Goal: Find specific page/section: Find specific page/section

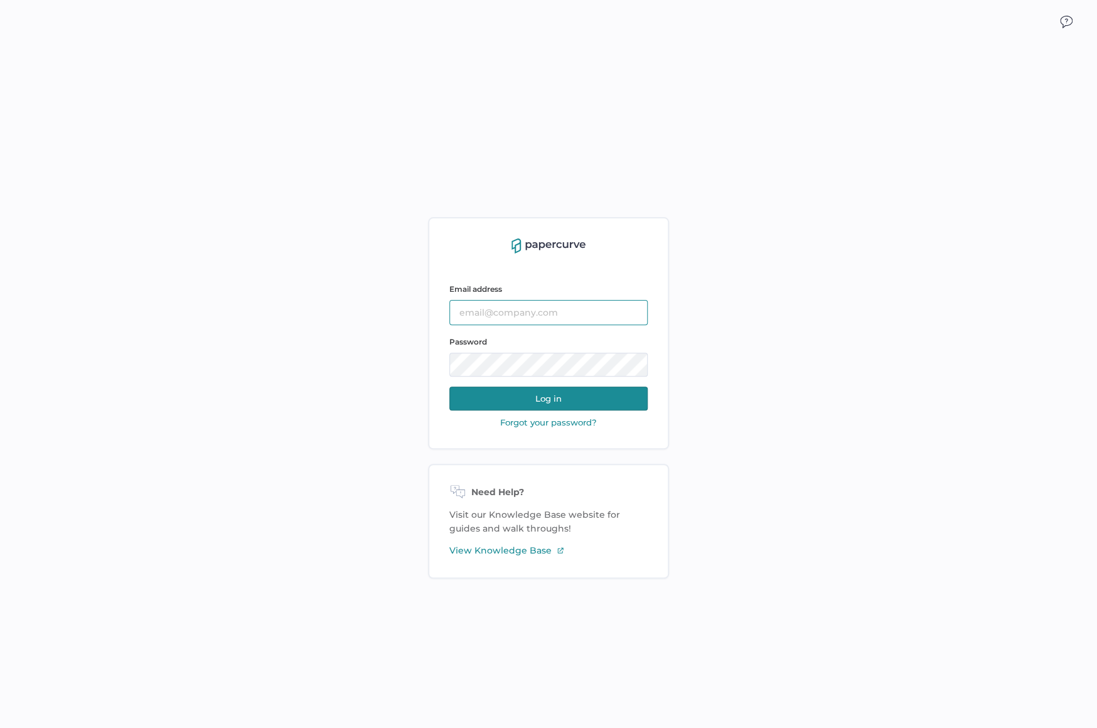
type input "[EMAIL_ADDRESS][DOMAIN_NAME]"
click at [610, 400] on button "Log in" at bounding box center [548, 399] width 198 height 24
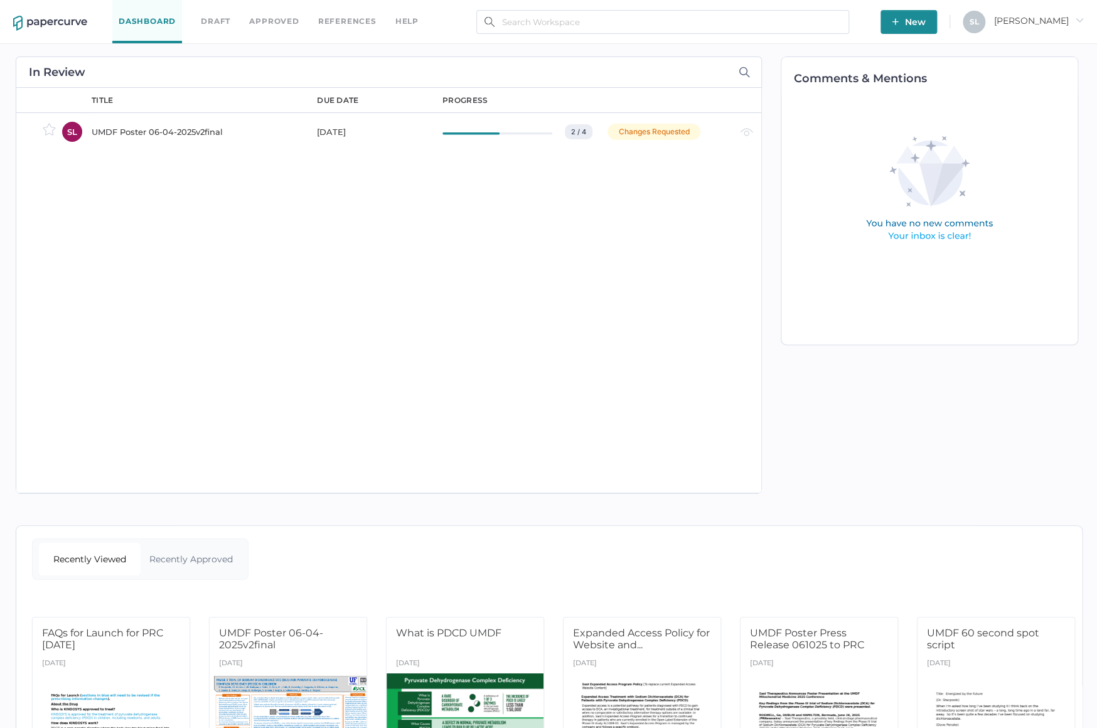
click at [272, 23] on link "Approved" at bounding box center [274, 21] width 50 height 14
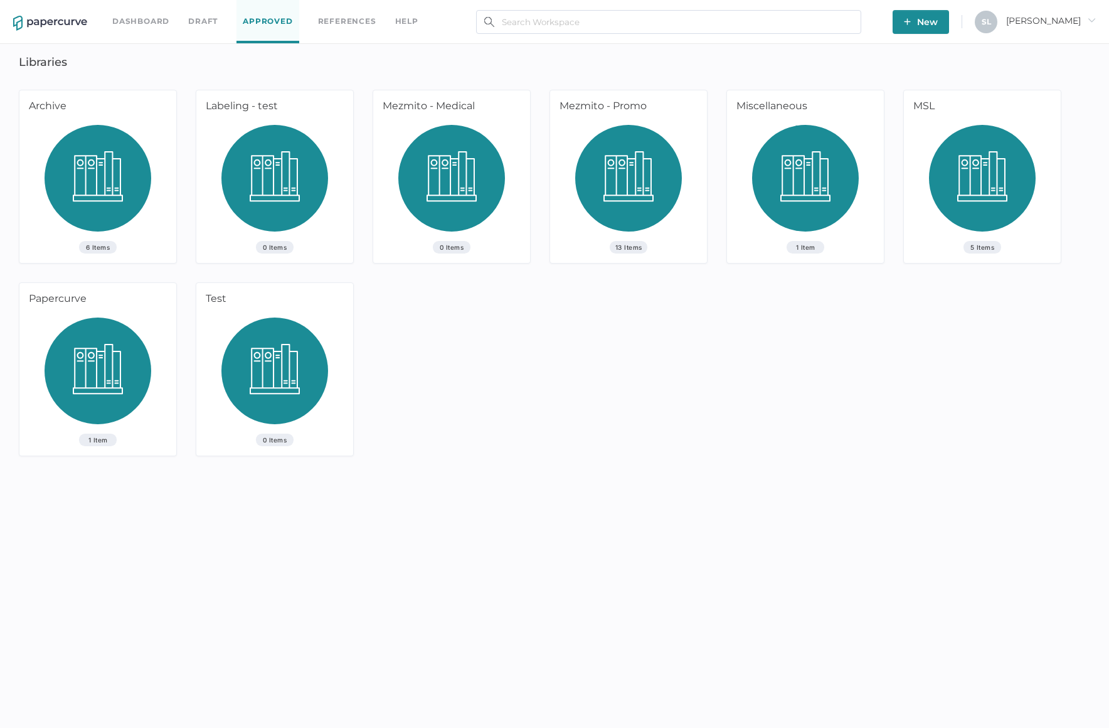
click at [108, 178] on img at bounding box center [98, 183] width 107 height 116
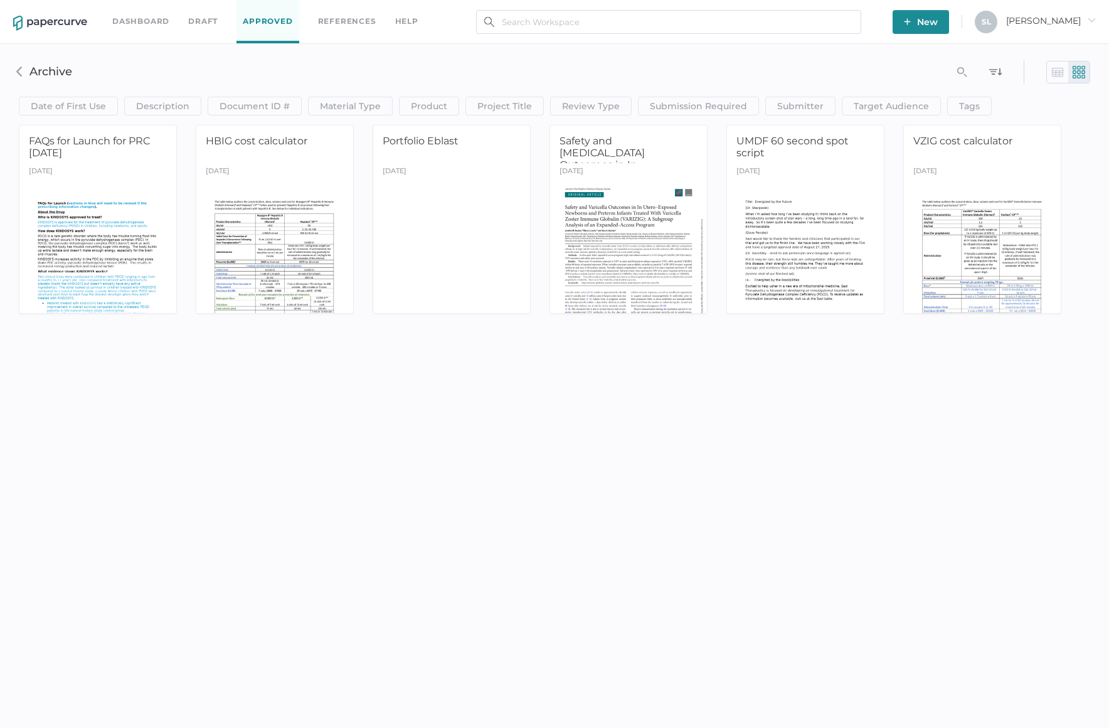
click at [129, 387] on div "Dashboard Draft Approved References help New S L Sandy arrow_right search_left …" at bounding box center [554, 364] width 1109 height 728
click at [259, 26] on link "Approved" at bounding box center [268, 21] width 62 height 43
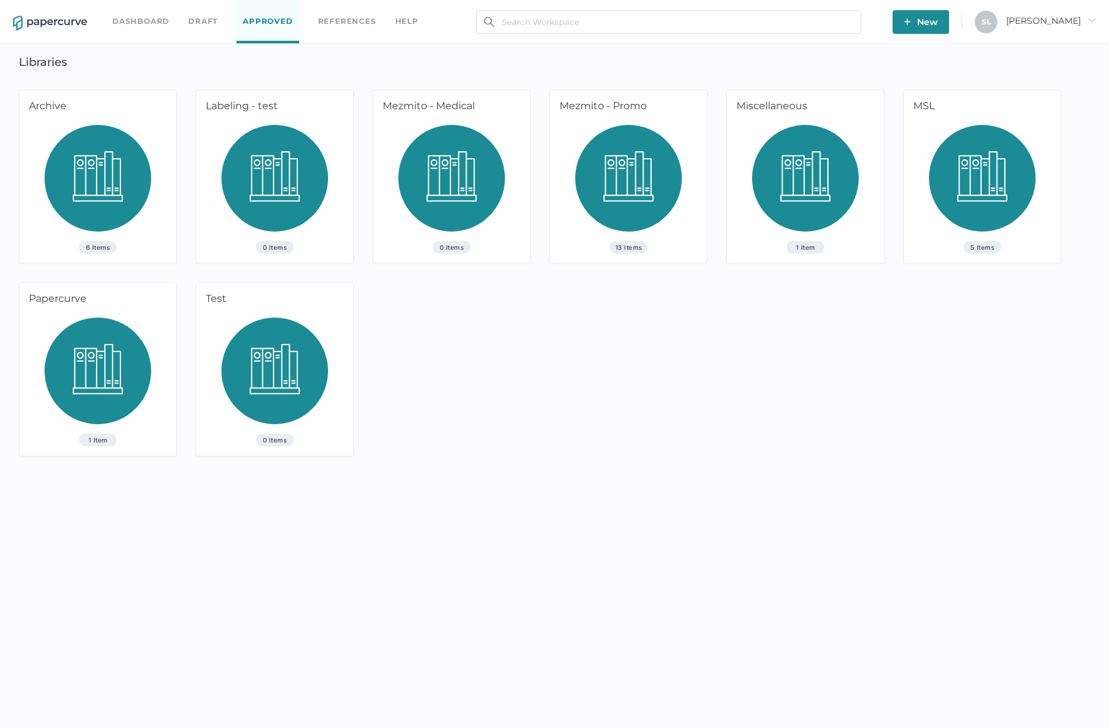
click at [657, 182] on img at bounding box center [628, 183] width 107 height 116
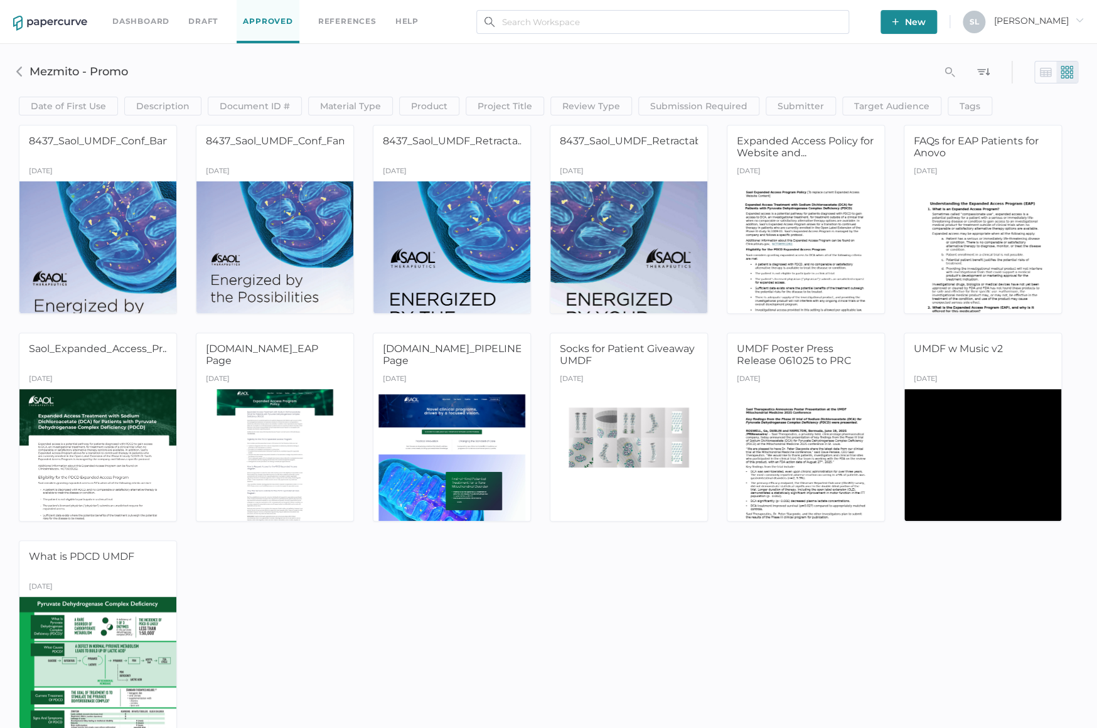
click at [47, 75] on h3 "Mezmito - Promo" at bounding box center [392, 72] width 727 height 14
click at [553, 24] on input "text" at bounding box center [662, 22] width 373 height 24
paste input "ST-P207-2005-01"
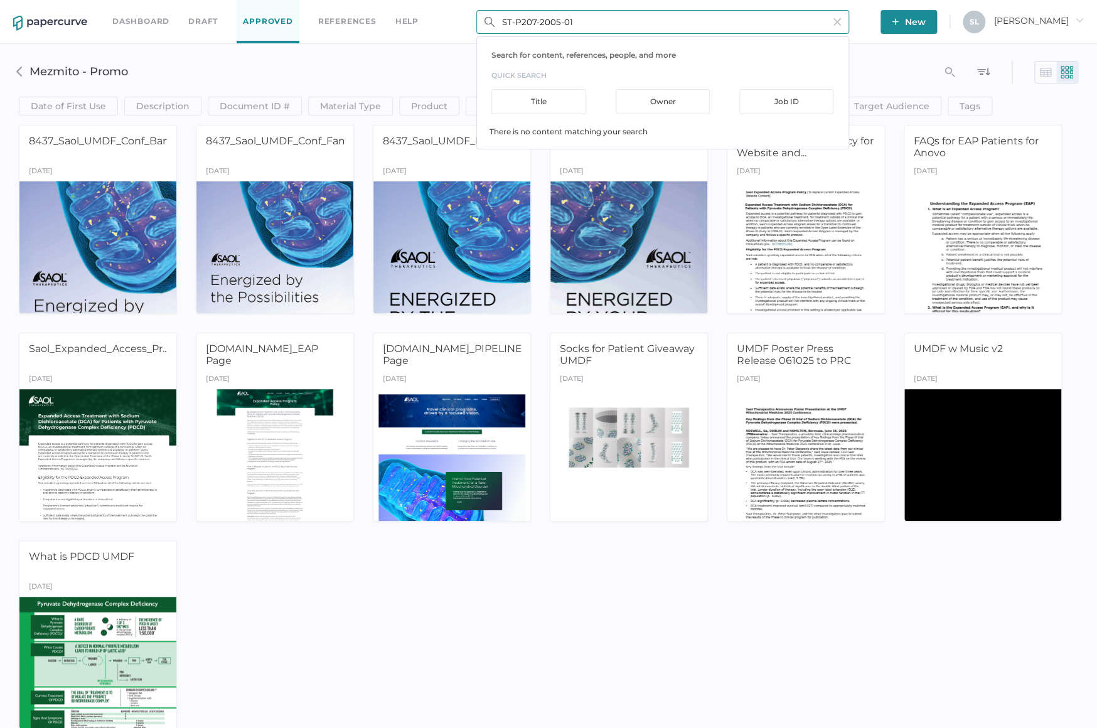
type input "ST-P207-2005-01"
click at [800, 374] on div "[DATE]" at bounding box center [805, 380] width 157 height 18
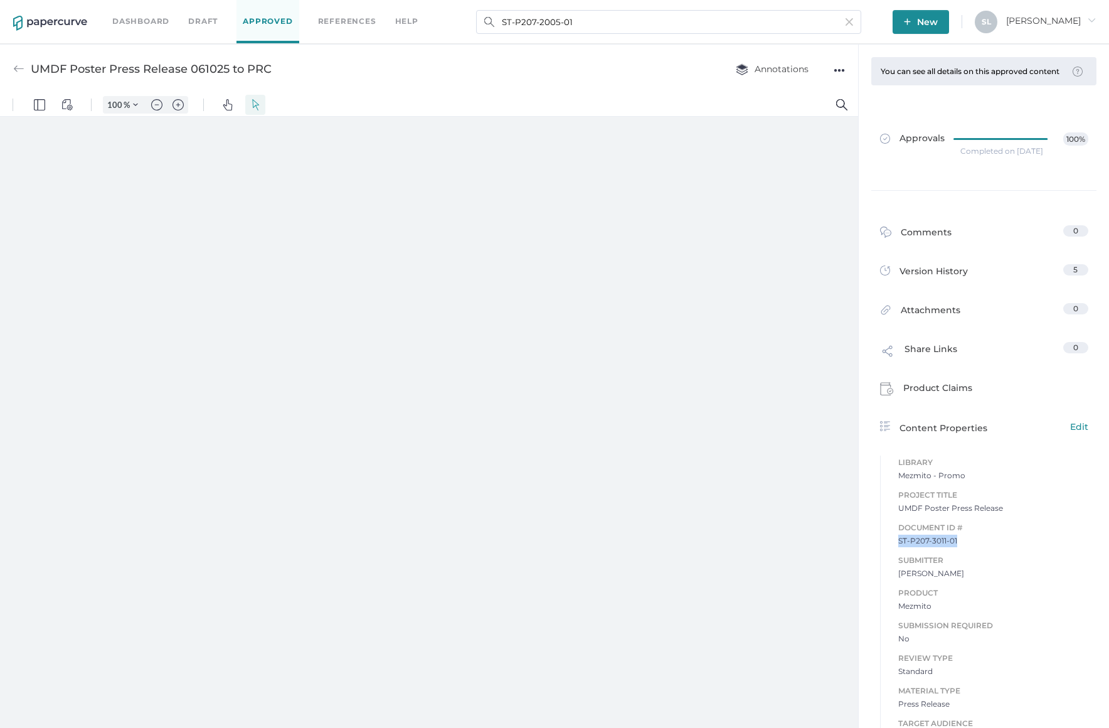
drag, startPoint x: 951, startPoint y: 548, endPoint x: 892, endPoint y: 551, distance: 58.4
click at [899, 547] on span "ST-P207-3011-01" at bounding box center [994, 541] width 190 height 13
type input "124"
copy span "ST-P207-3011-01"
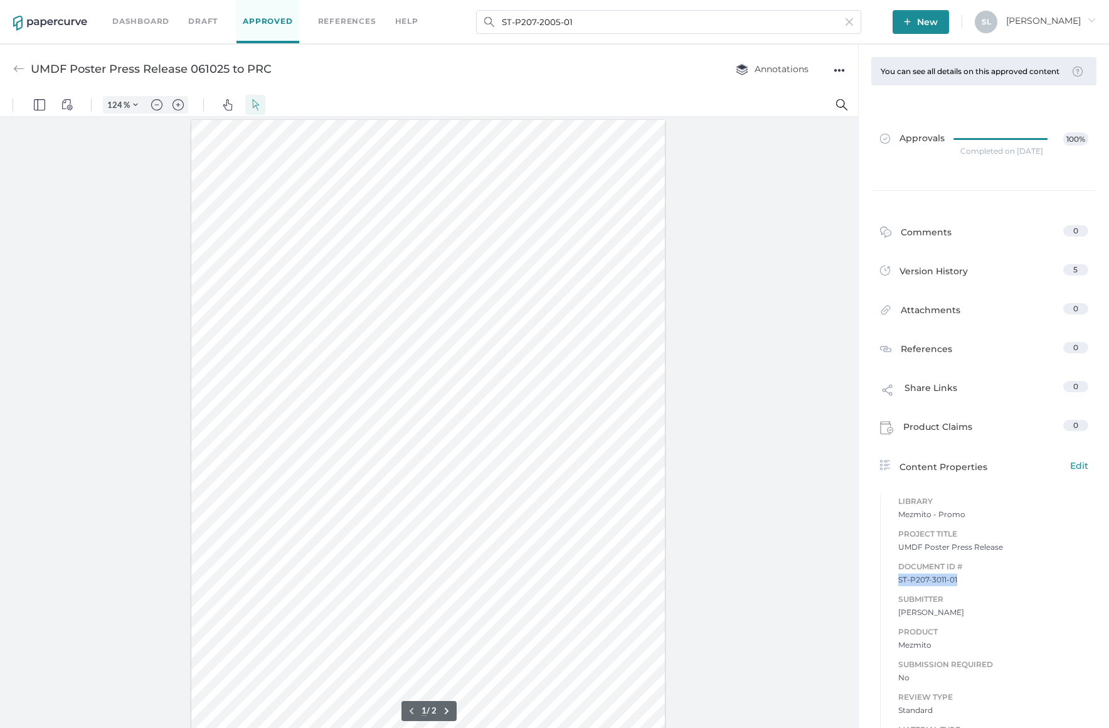
click at [128, 23] on link "Dashboard" at bounding box center [140, 21] width 57 height 14
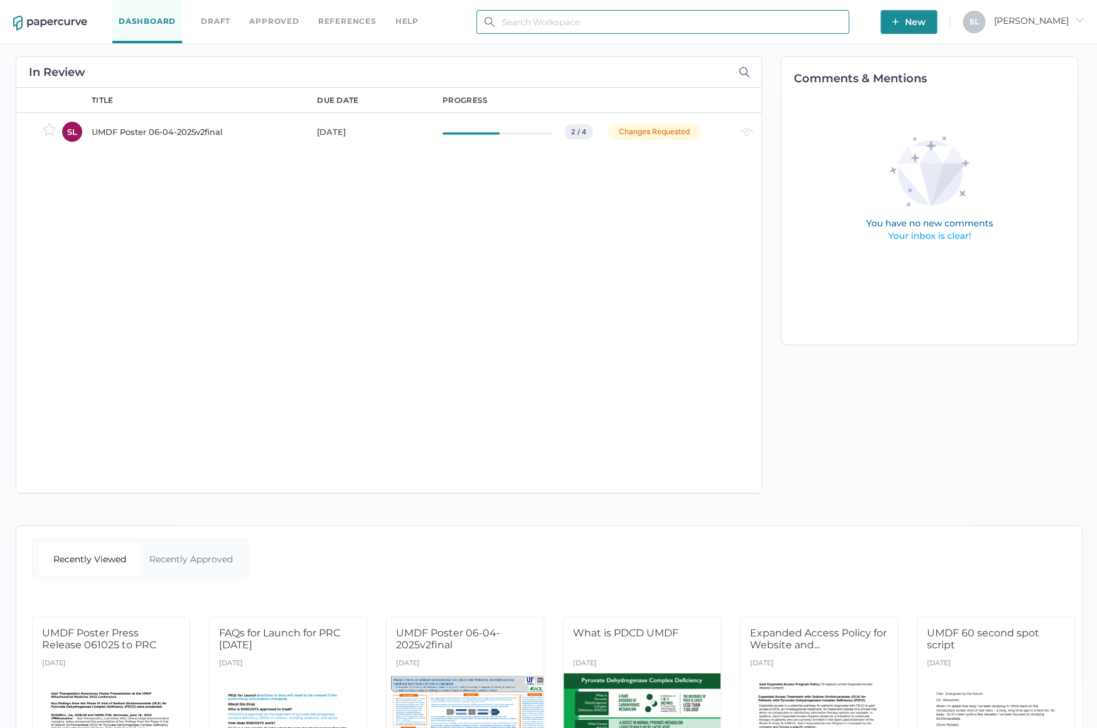
click at [579, 26] on input "text" at bounding box center [662, 22] width 373 height 24
paste input "ST-P207-3011-01"
type input "ST-P207-3011-01"
click at [833, 97] on div "Job ID" at bounding box center [786, 101] width 94 height 25
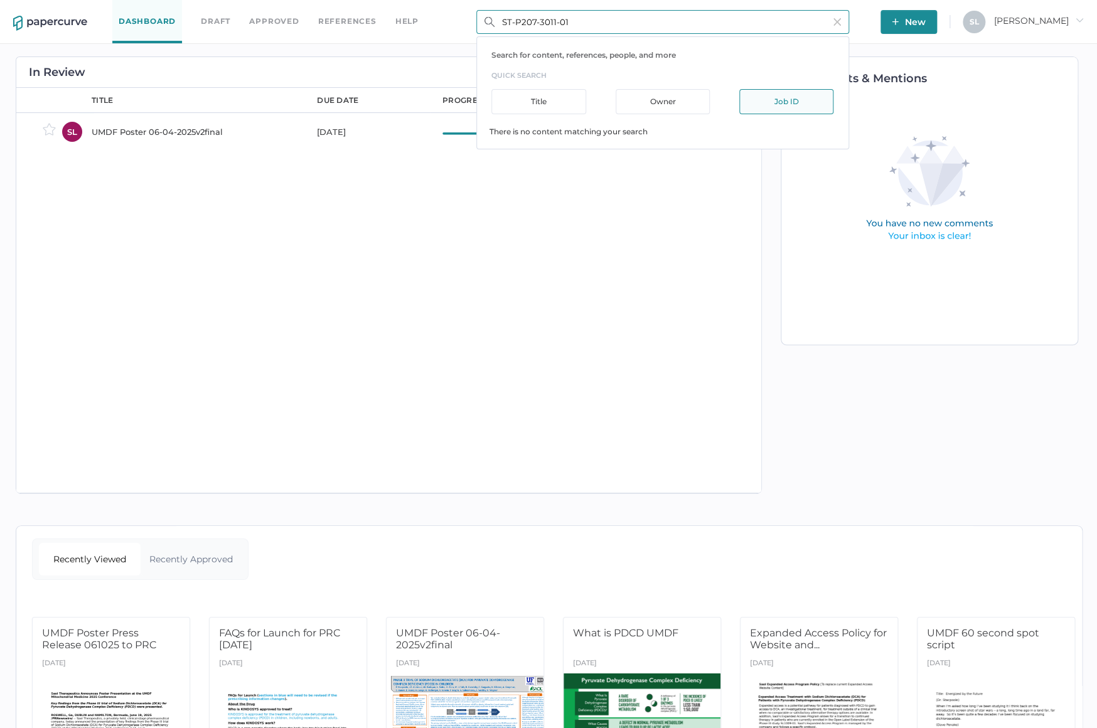
click at [796, 102] on div "Job ID" at bounding box center [786, 101] width 94 height 25
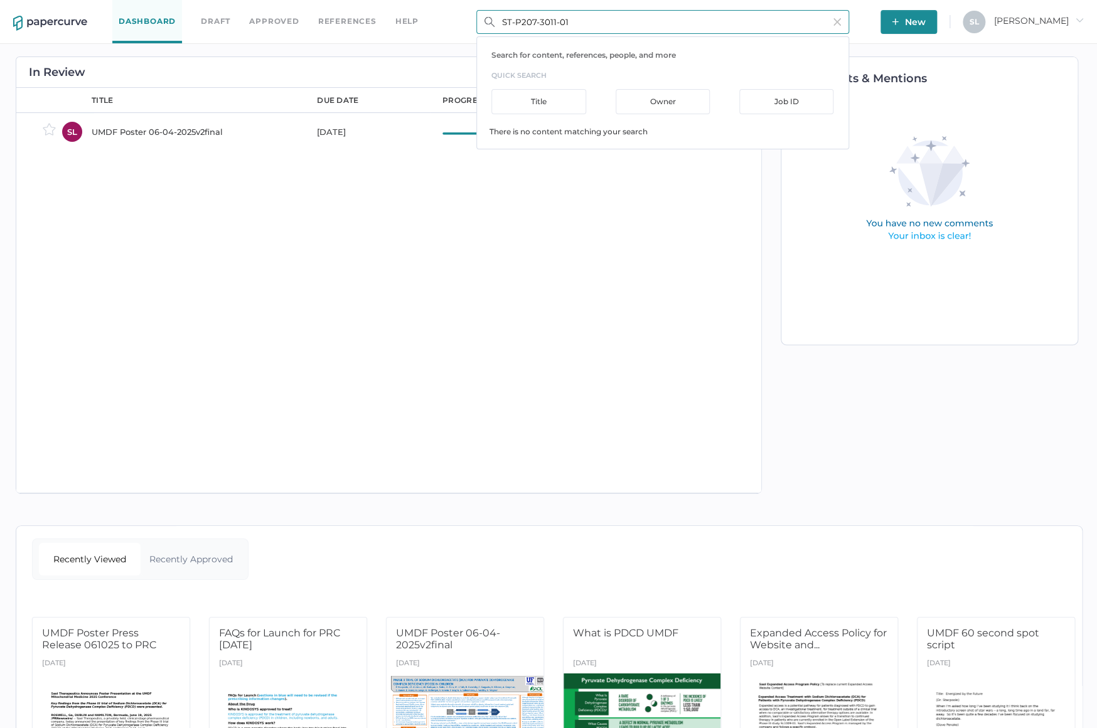
click at [796, 102] on div "Job ID" at bounding box center [786, 101] width 94 height 25
click at [849, 17] on input "ST-P207-3011-01" at bounding box center [662, 22] width 373 height 24
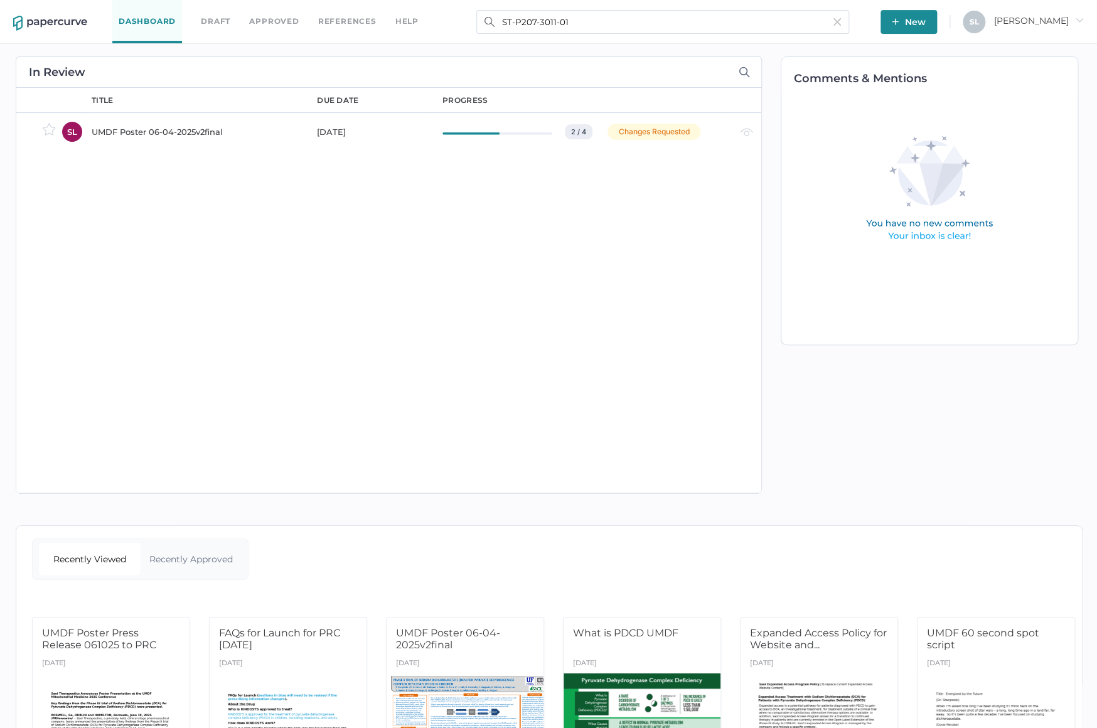
click at [841, 24] on img at bounding box center [837, 22] width 8 height 8
click at [271, 23] on link "Approved" at bounding box center [274, 21] width 50 height 14
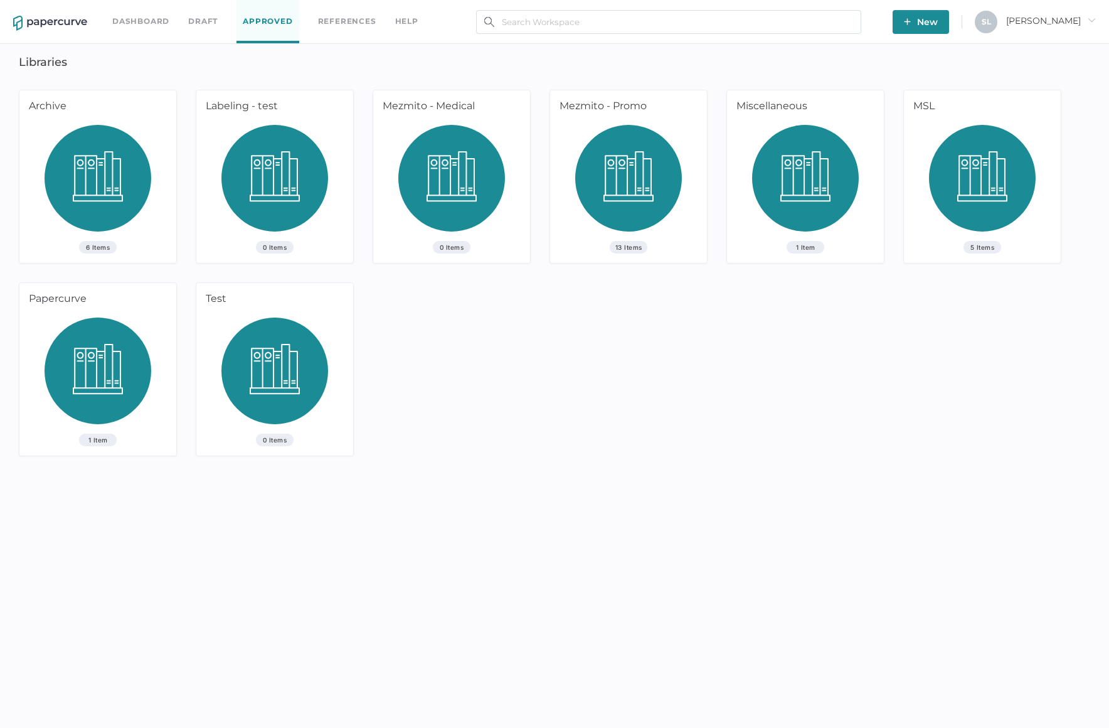
click at [642, 188] on img at bounding box center [628, 183] width 107 height 116
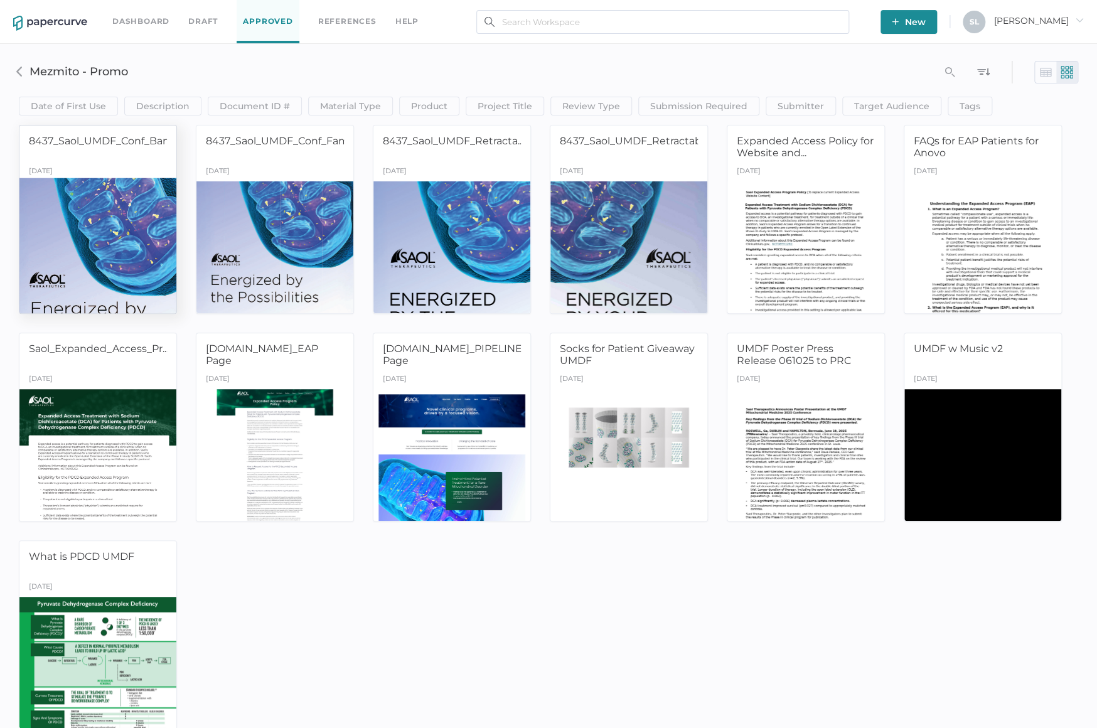
click at [96, 246] on div at bounding box center [98, 247] width 165 height 139
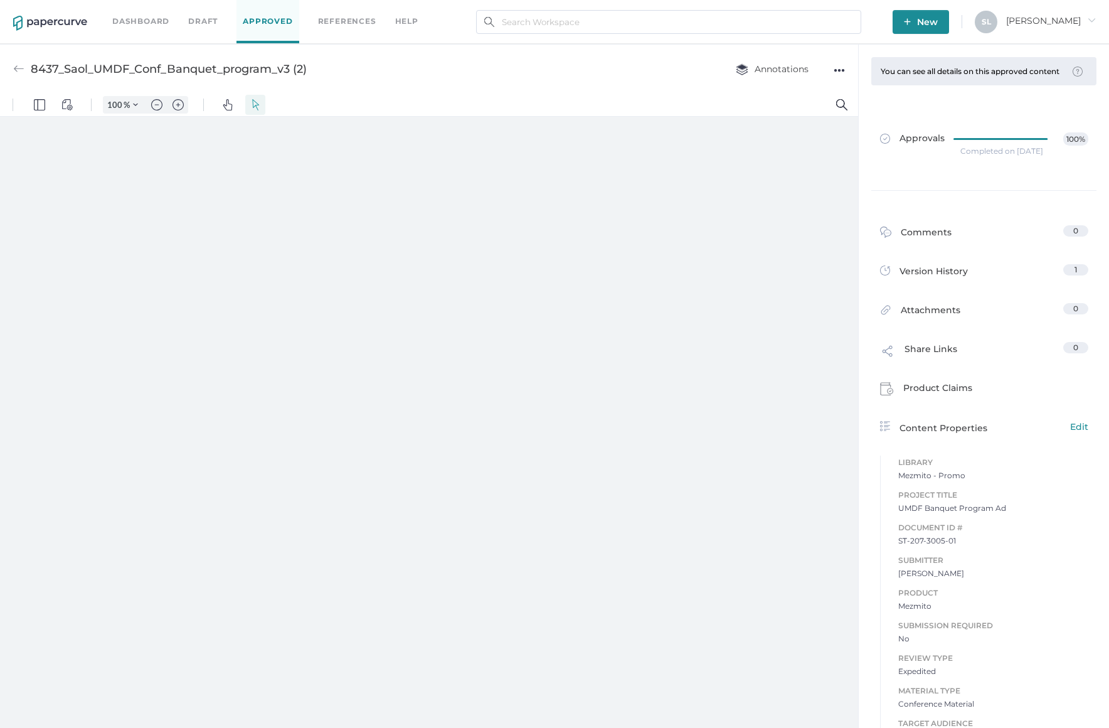
type input "124"
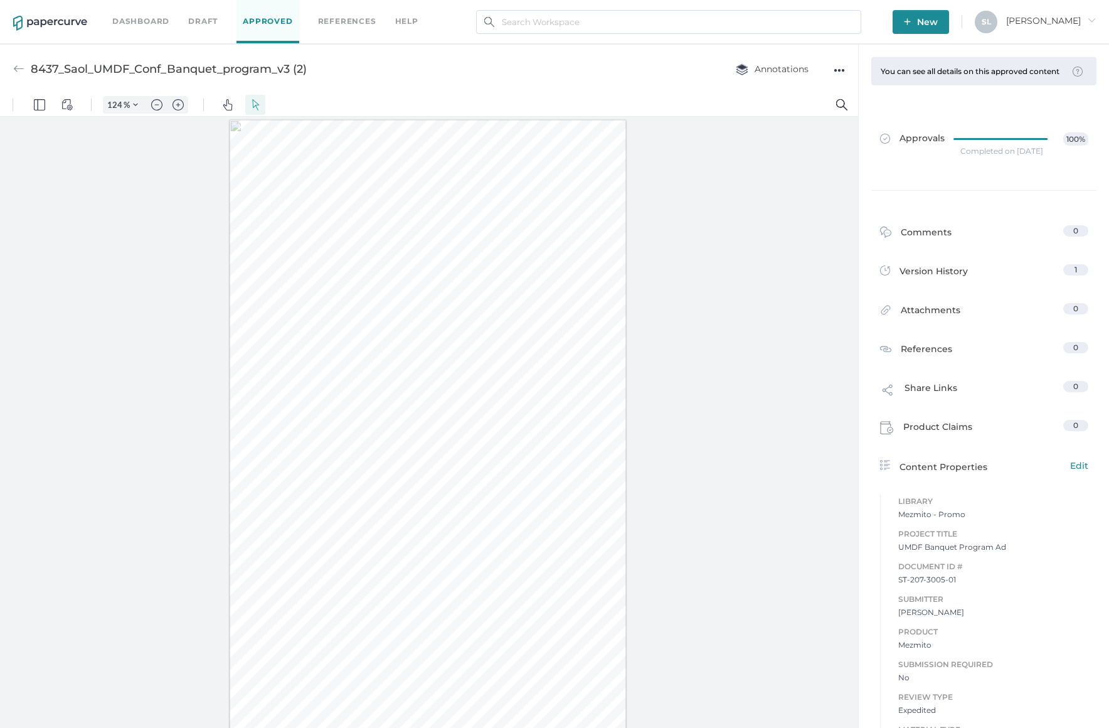
click at [23, 66] on img at bounding box center [18, 68] width 11 height 11
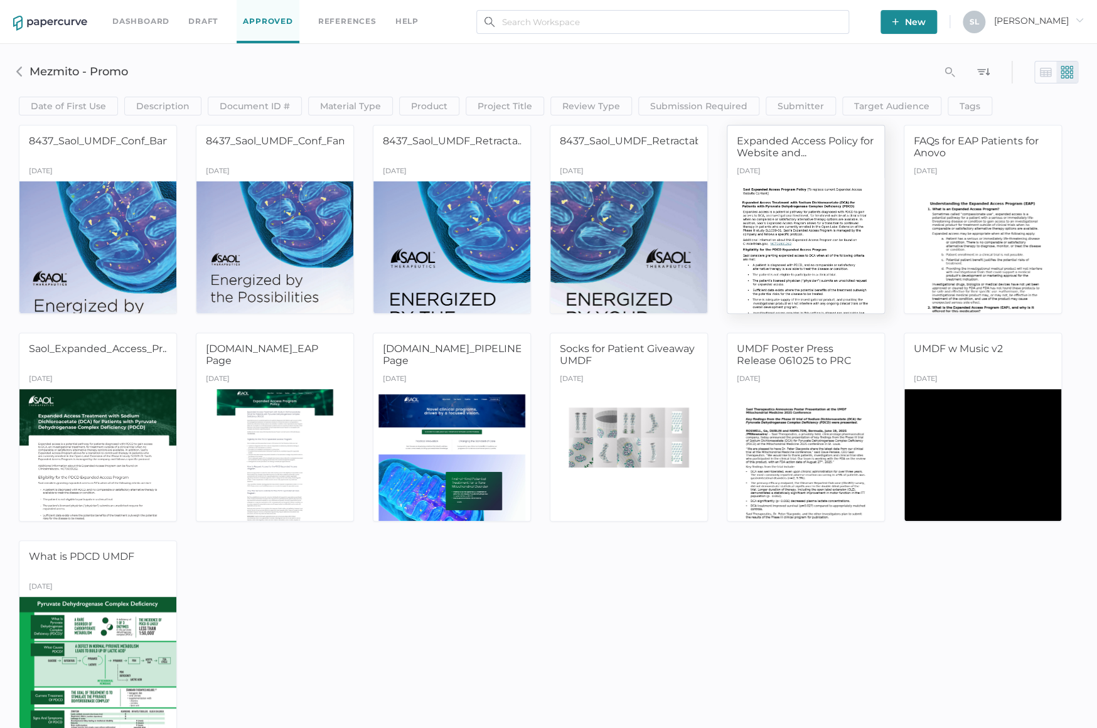
click at [770, 213] on div at bounding box center [806, 247] width 165 height 139
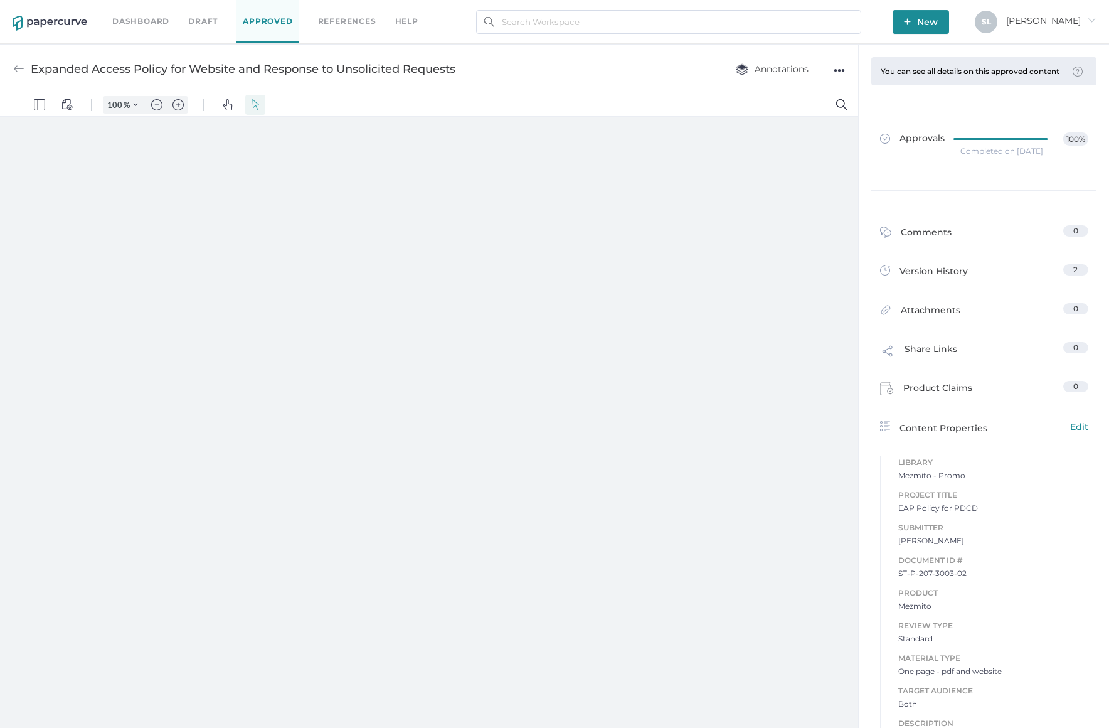
type input "124"
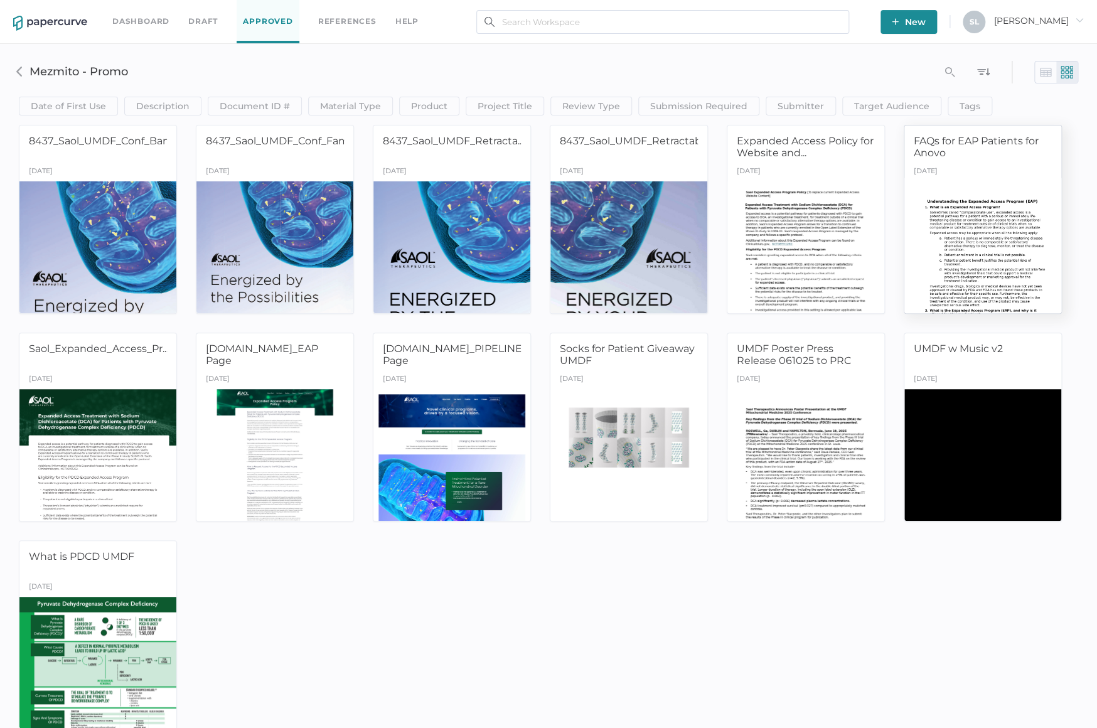
click at [960, 250] on div at bounding box center [982, 247] width 165 height 139
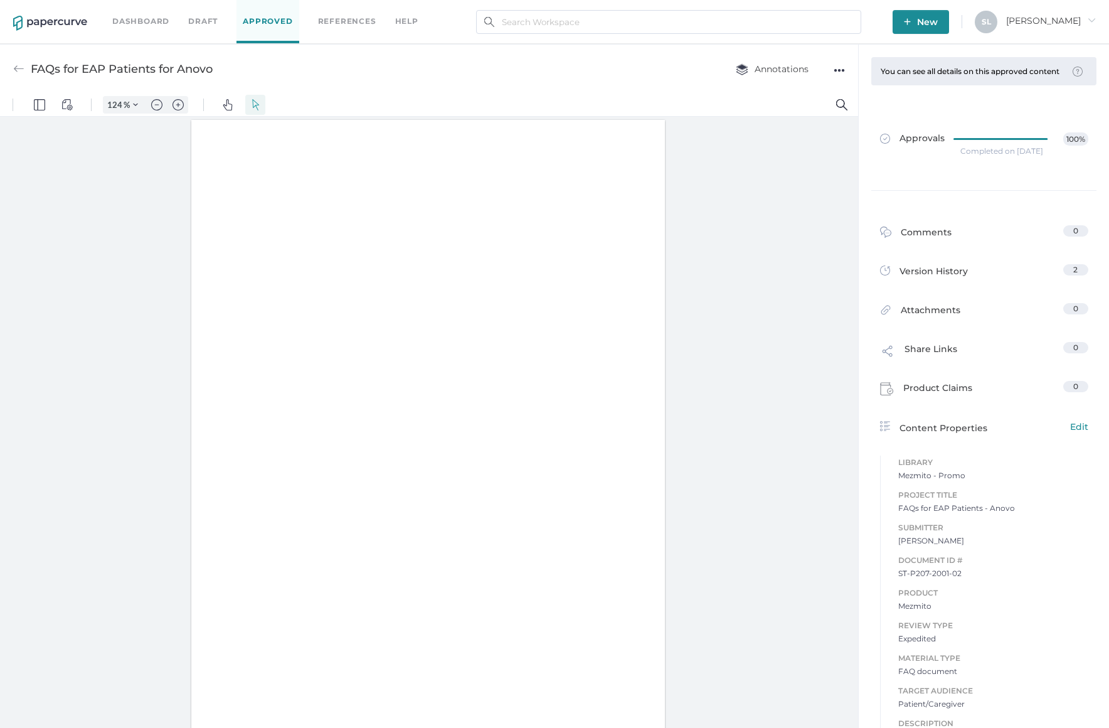
type input "124"
